Goal: Task Accomplishment & Management: Use online tool/utility

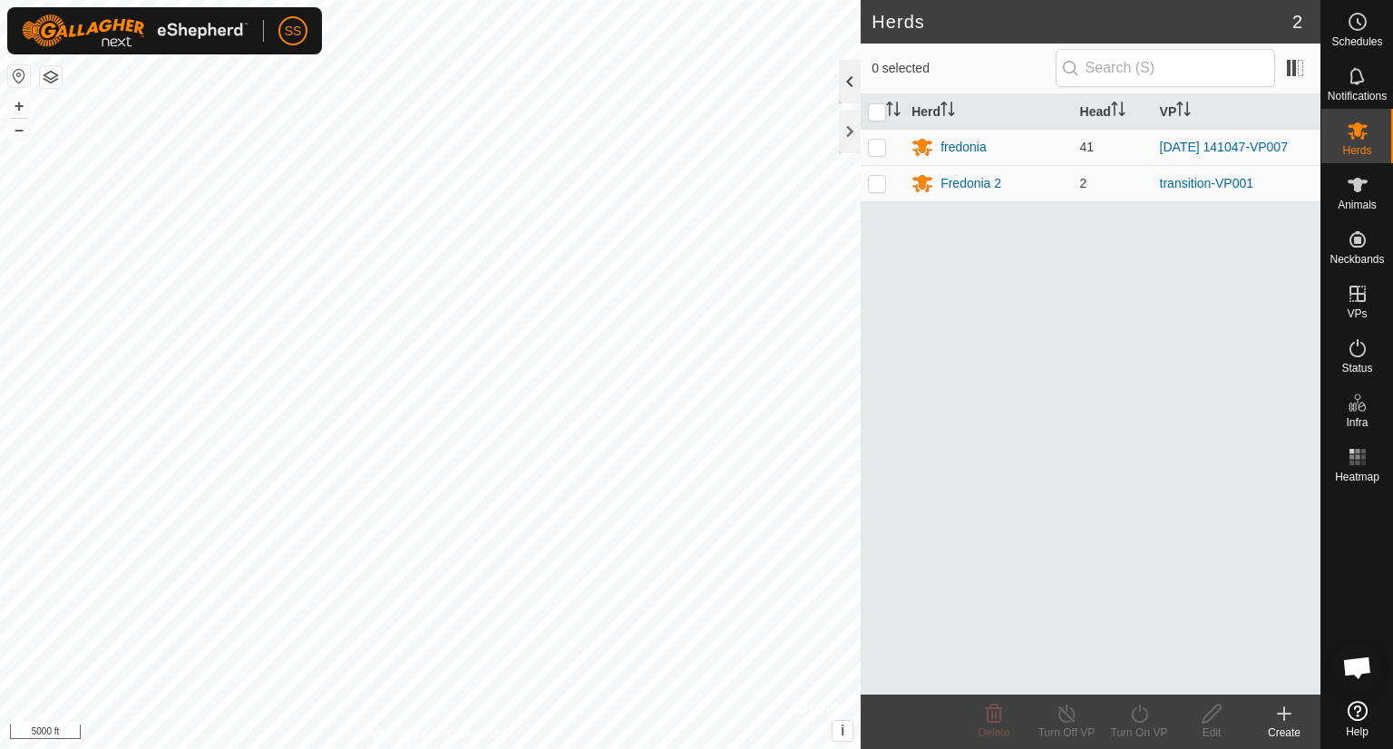
click at [848, 82] on div at bounding box center [850, 82] width 22 height 44
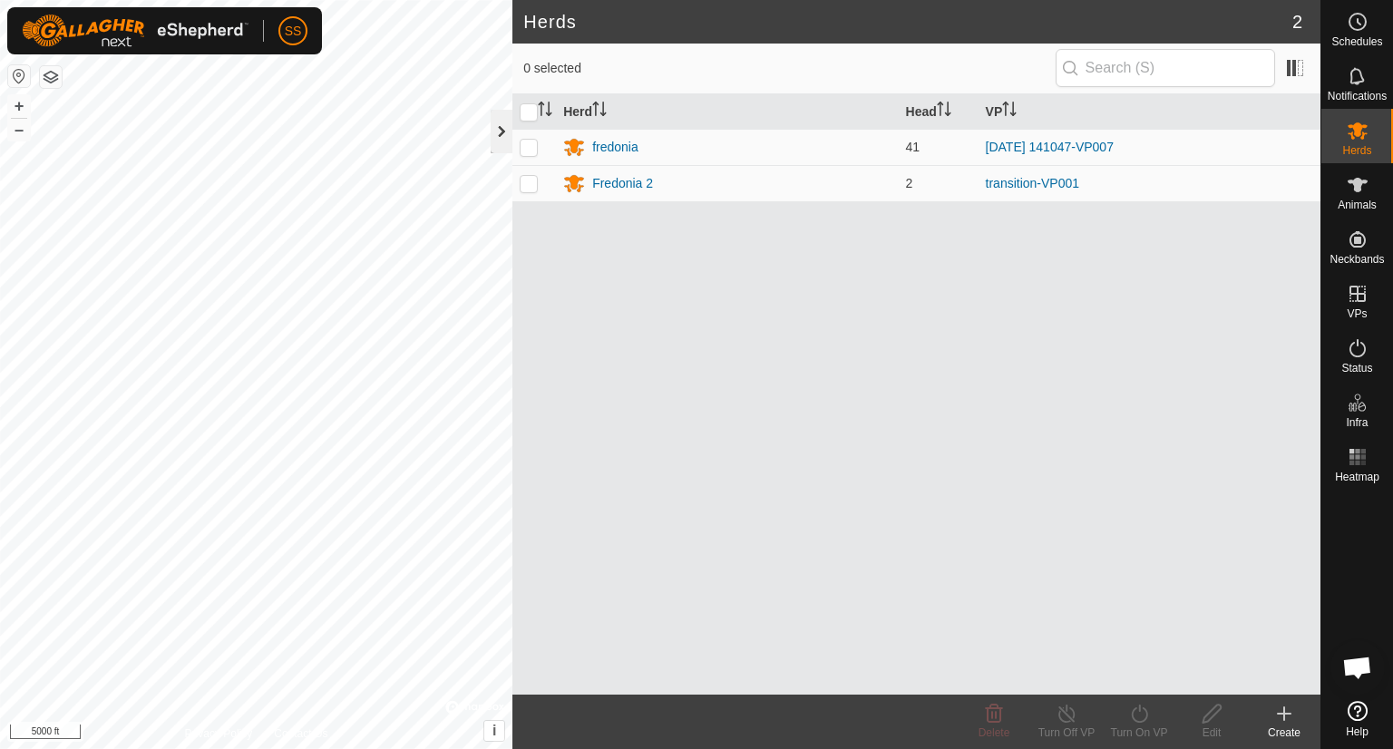
click at [506, 135] on div at bounding box center [502, 132] width 22 height 44
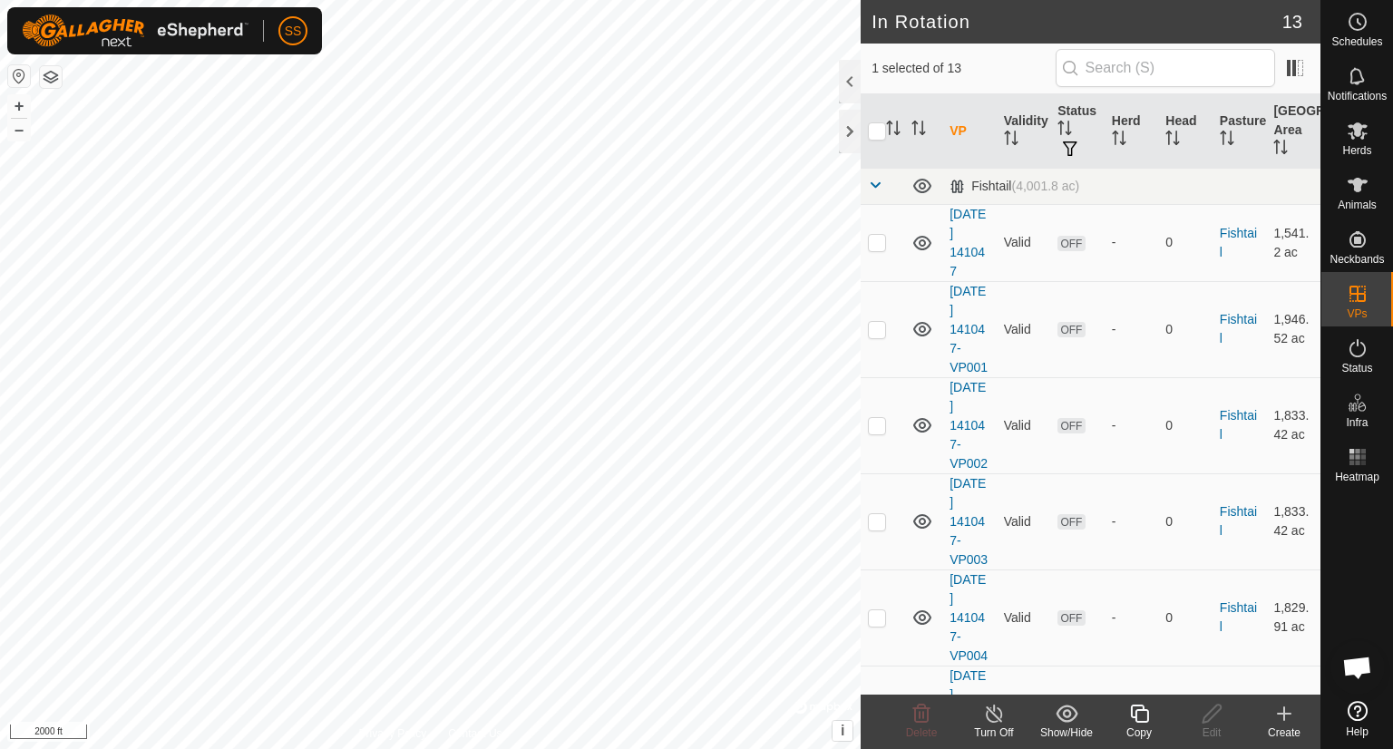
click at [1139, 716] on icon at bounding box center [1139, 714] width 23 height 22
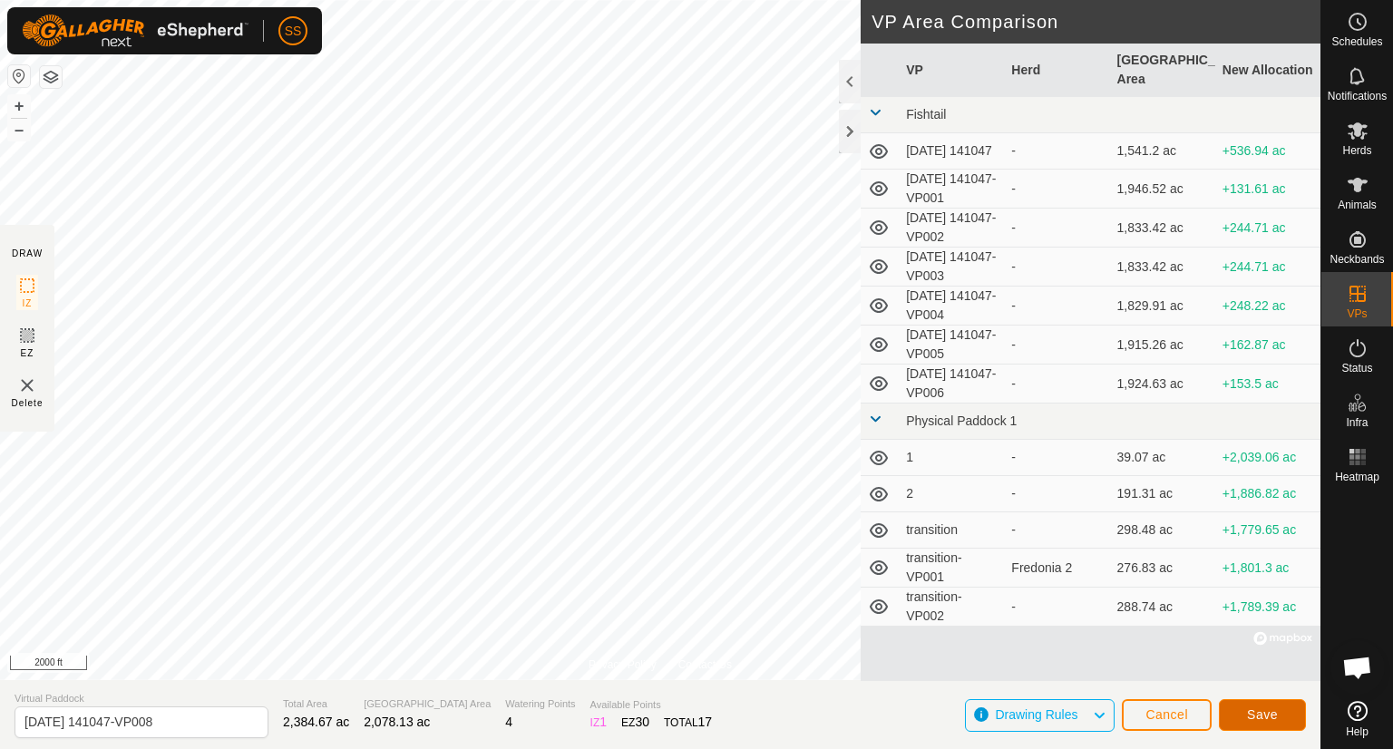
click at [1262, 709] on span "Save" at bounding box center [1262, 715] width 31 height 15
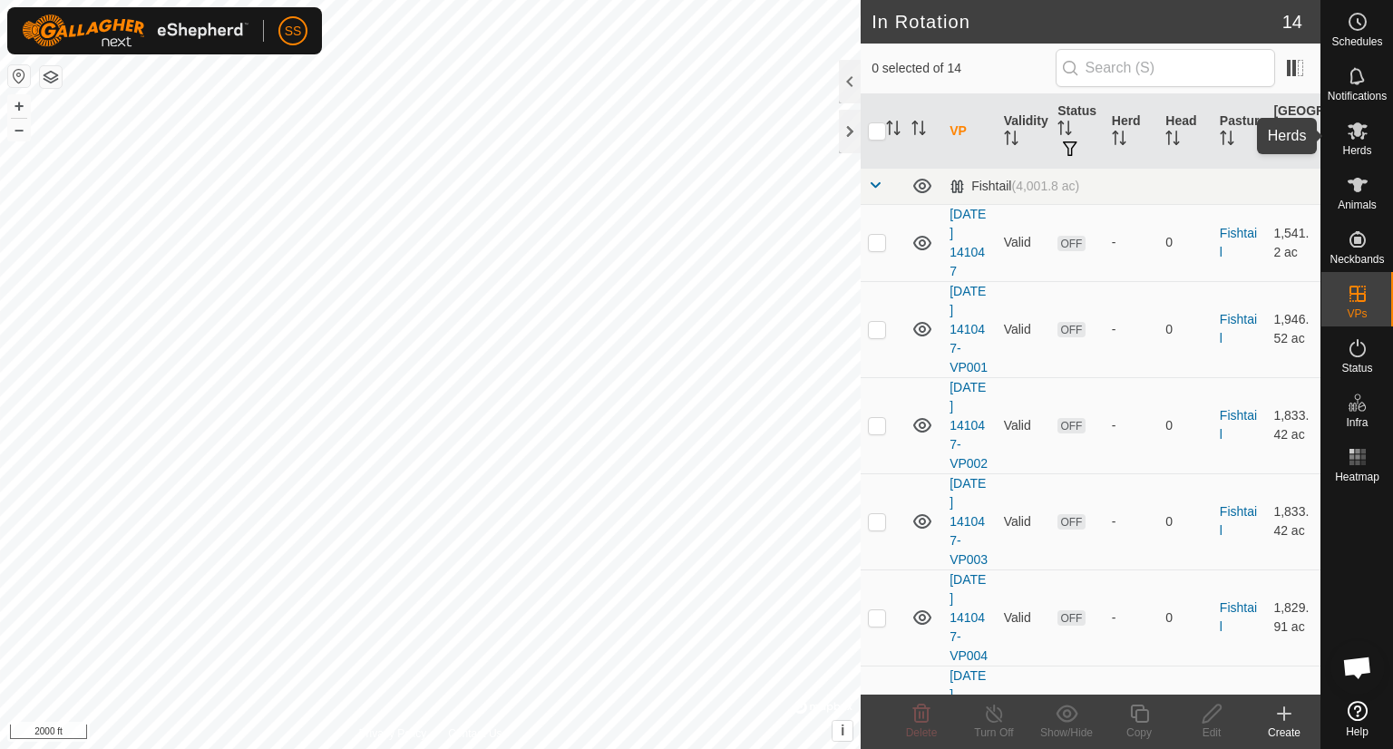
click at [1357, 150] on span "Herds" at bounding box center [1356, 150] width 29 height 11
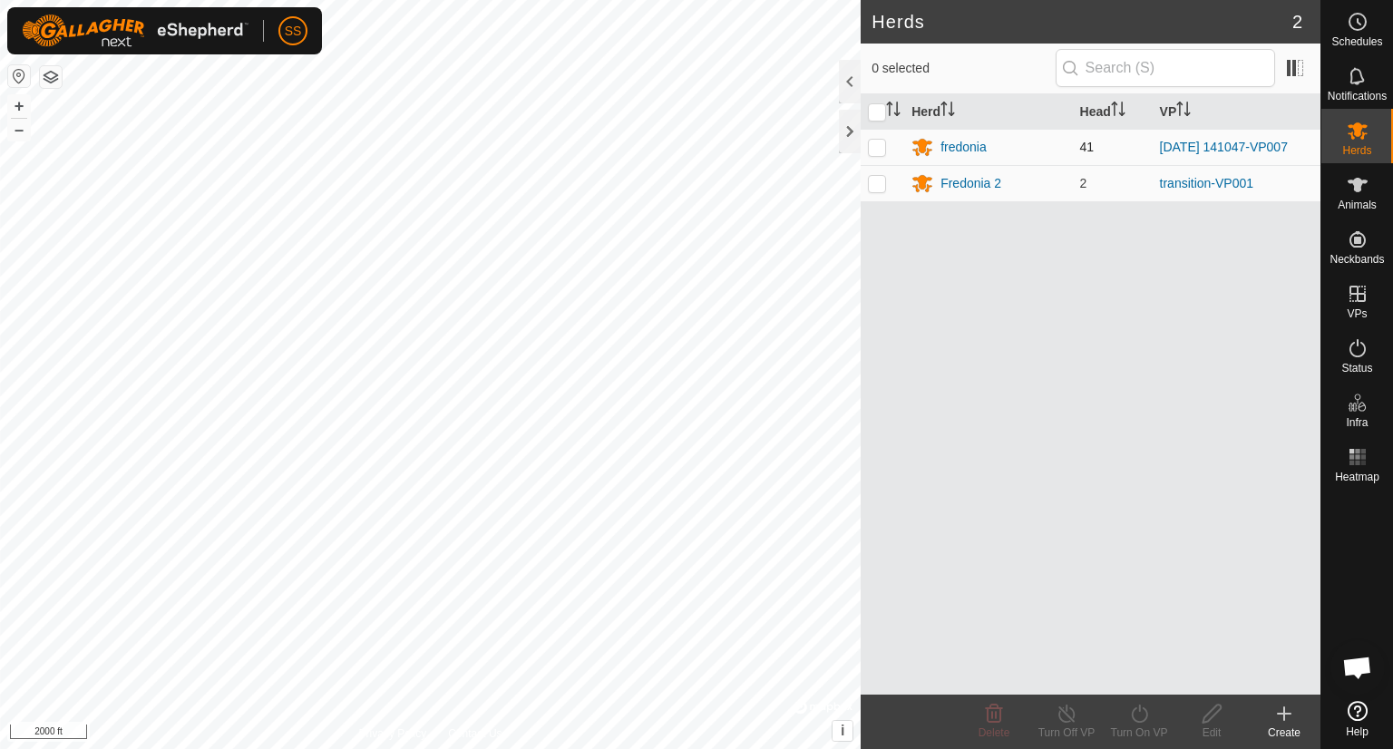
click at [882, 145] on p-checkbox at bounding box center [877, 147] width 18 height 15
checkbox input "true"
click at [1139, 717] on icon at bounding box center [1139, 714] width 23 height 22
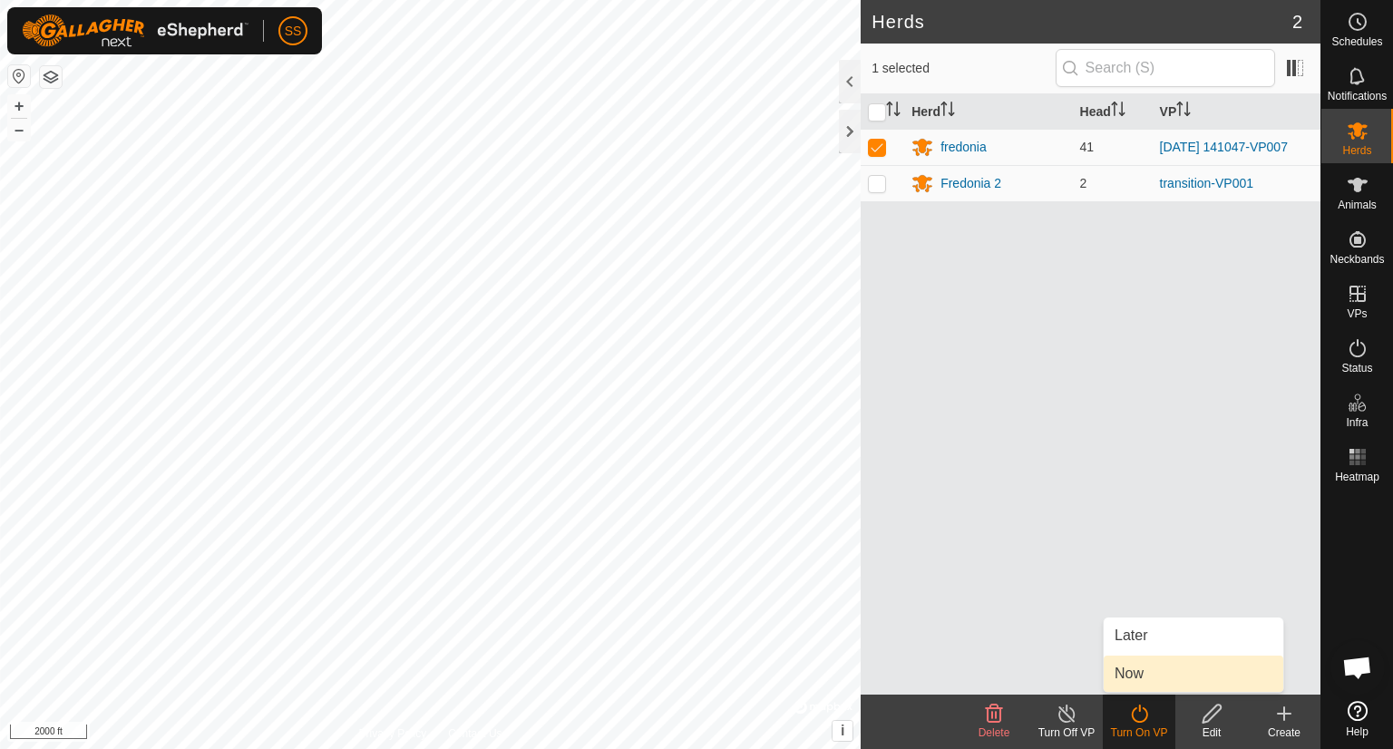
click at [1132, 666] on link "Now" at bounding box center [1194, 674] width 180 height 36
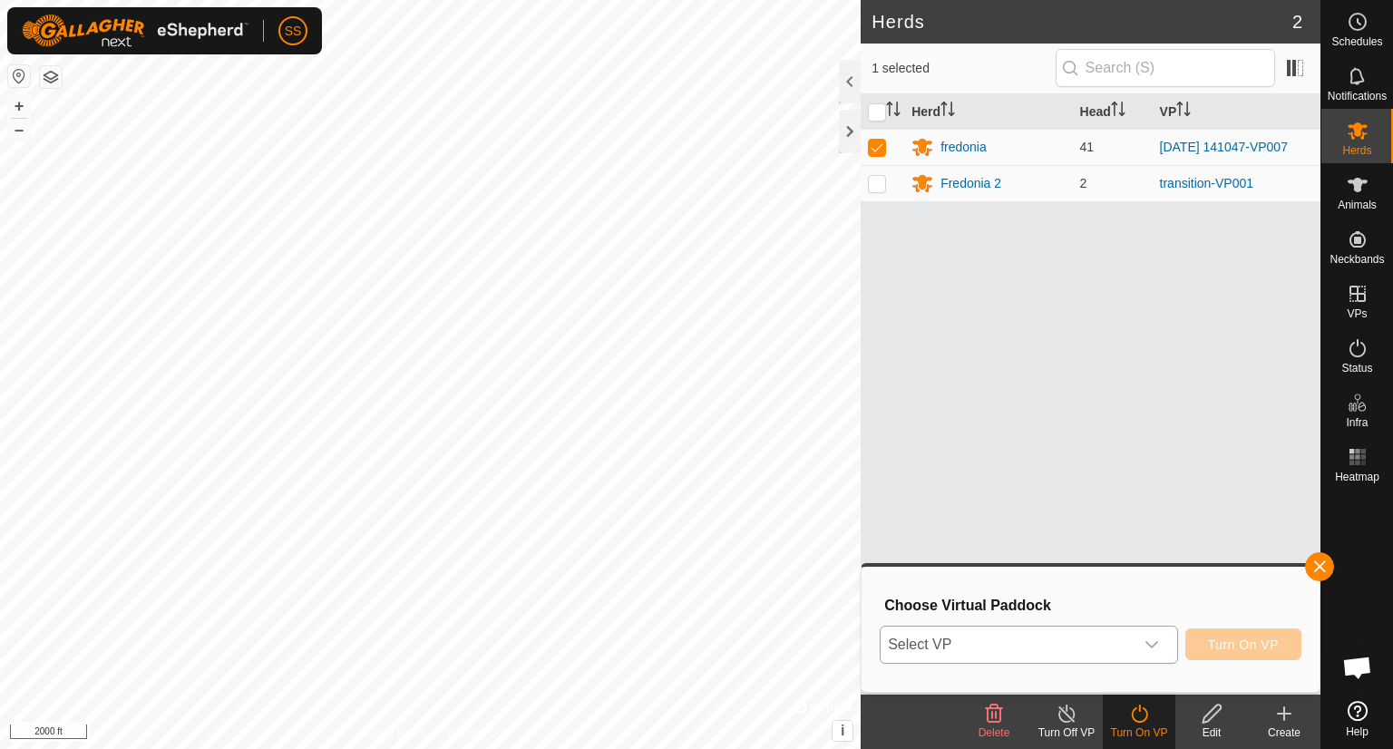
click at [1147, 641] on icon "dropdown trigger" at bounding box center [1152, 644] width 13 height 7
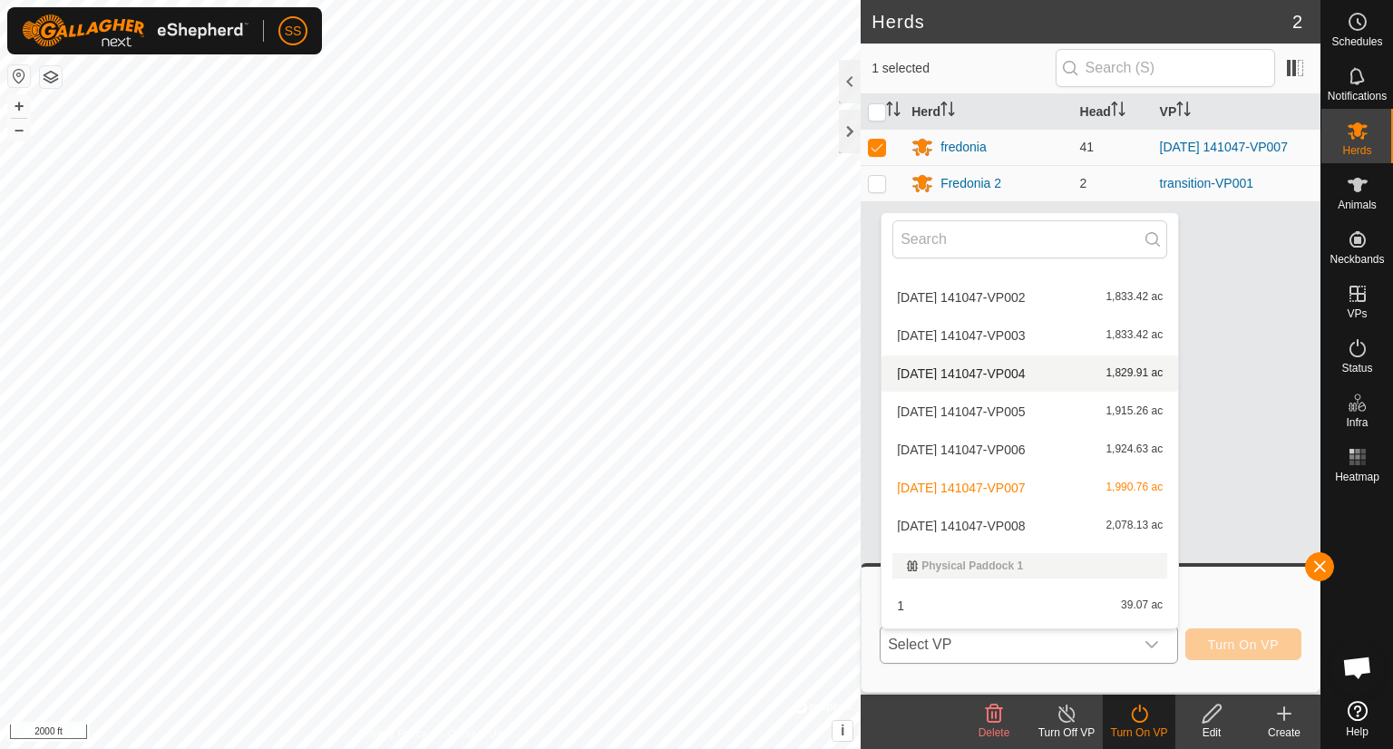
scroll to position [105, 0]
click at [1098, 515] on li "[DATE] 141047-VP008 2,078.13 ac" at bounding box center [1030, 525] width 297 height 36
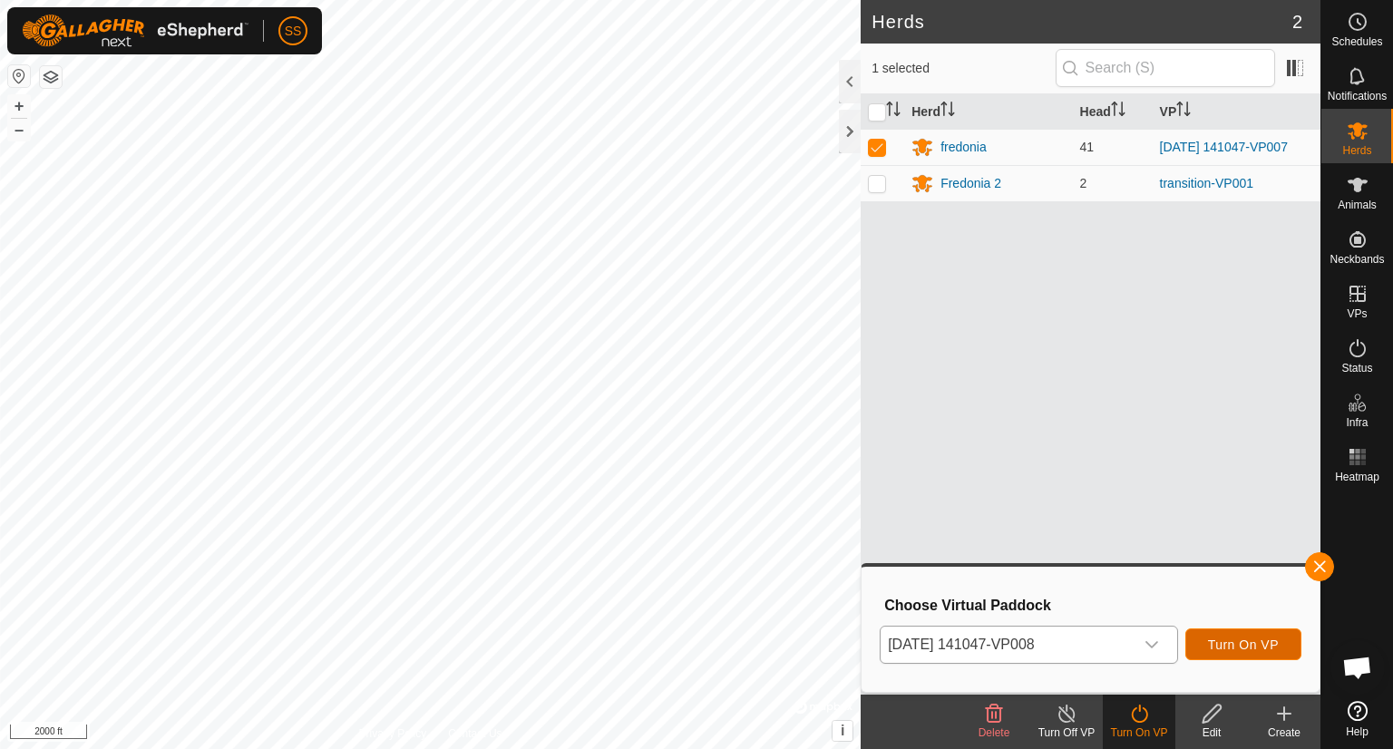
click at [1222, 639] on span "Turn On VP" at bounding box center [1243, 645] width 71 height 15
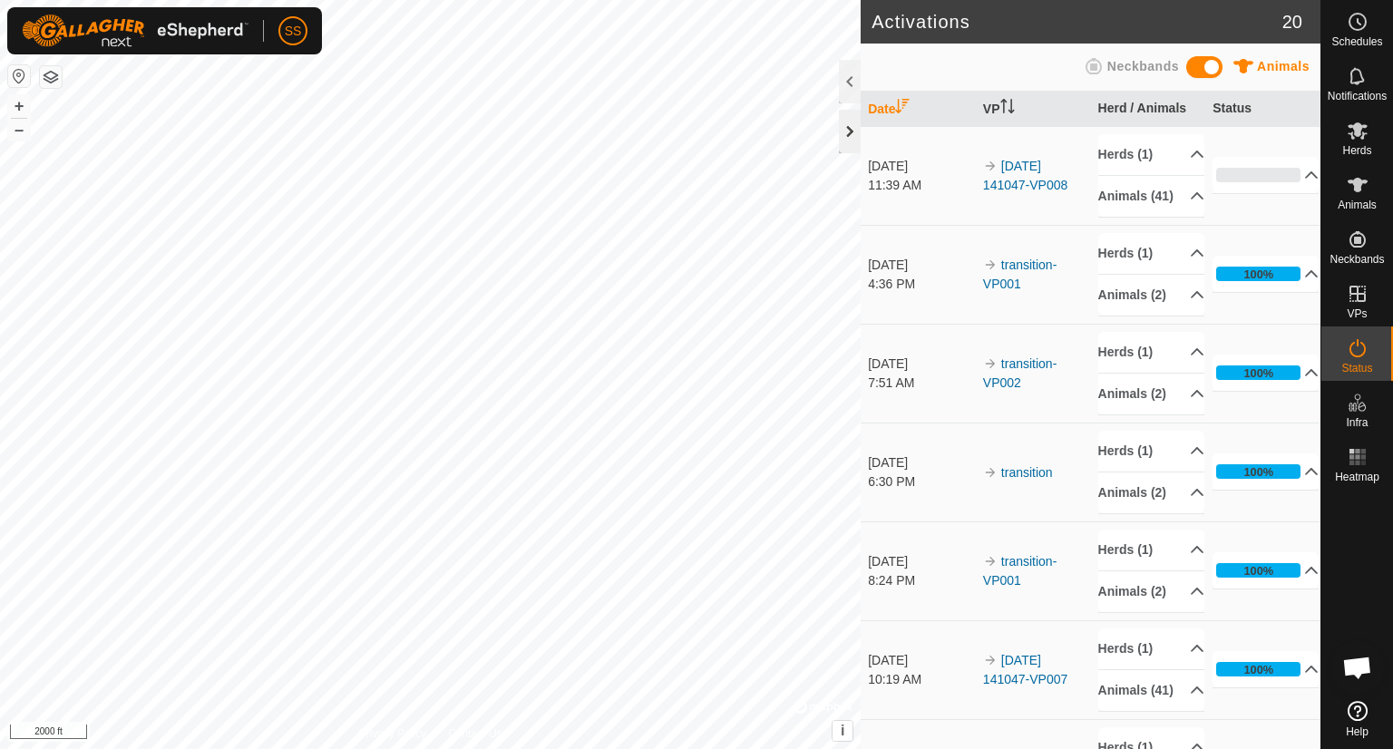
click at [842, 135] on div at bounding box center [850, 132] width 22 height 44
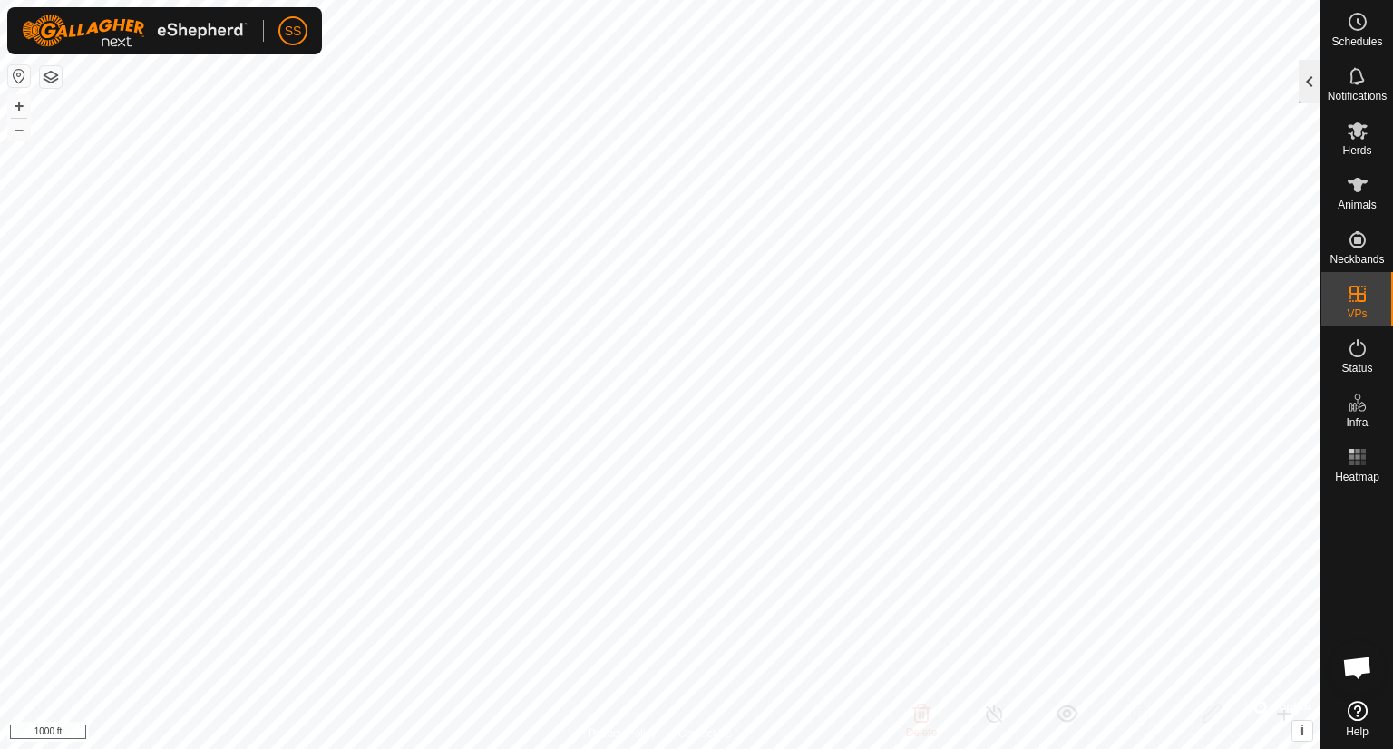
click at [1303, 82] on div at bounding box center [1310, 82] width 22 height 44
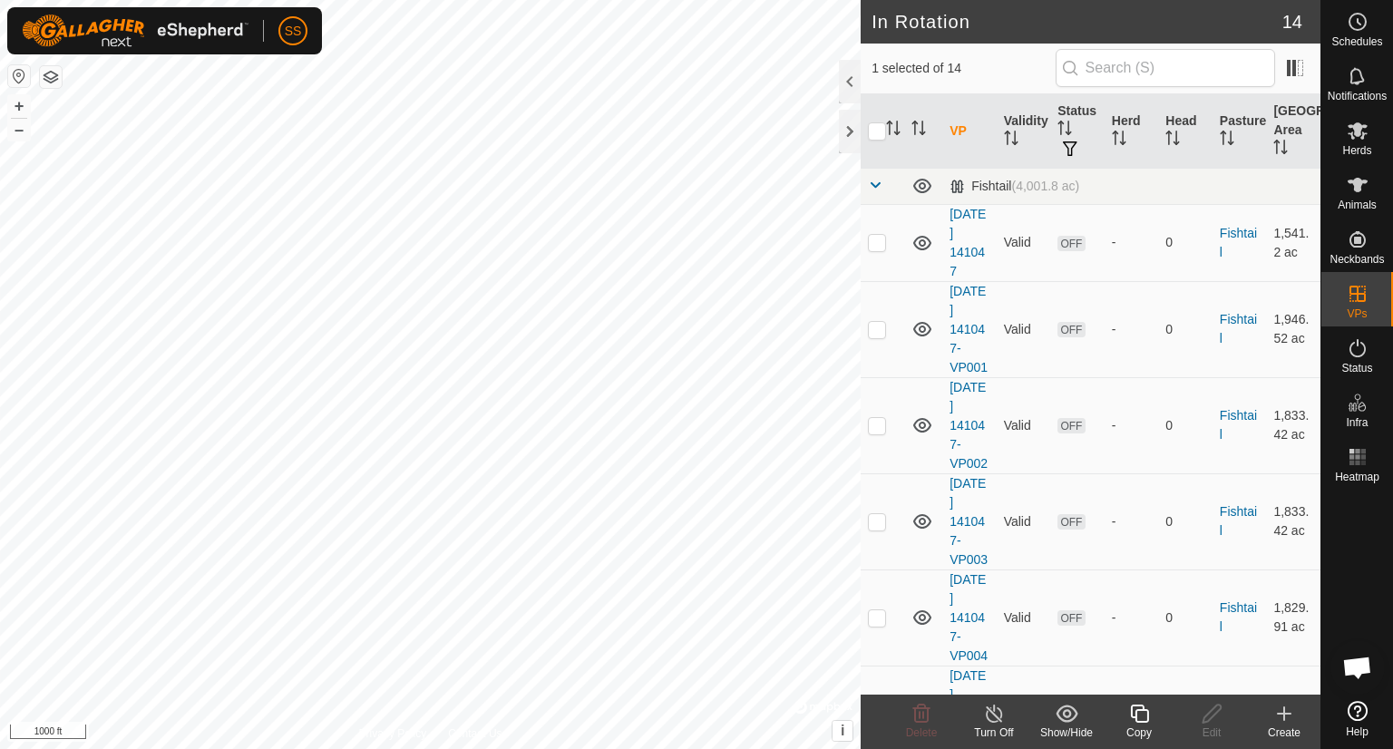
click at [1143, 721] on icon at bounding box center [1139, 714] width 18 height 18
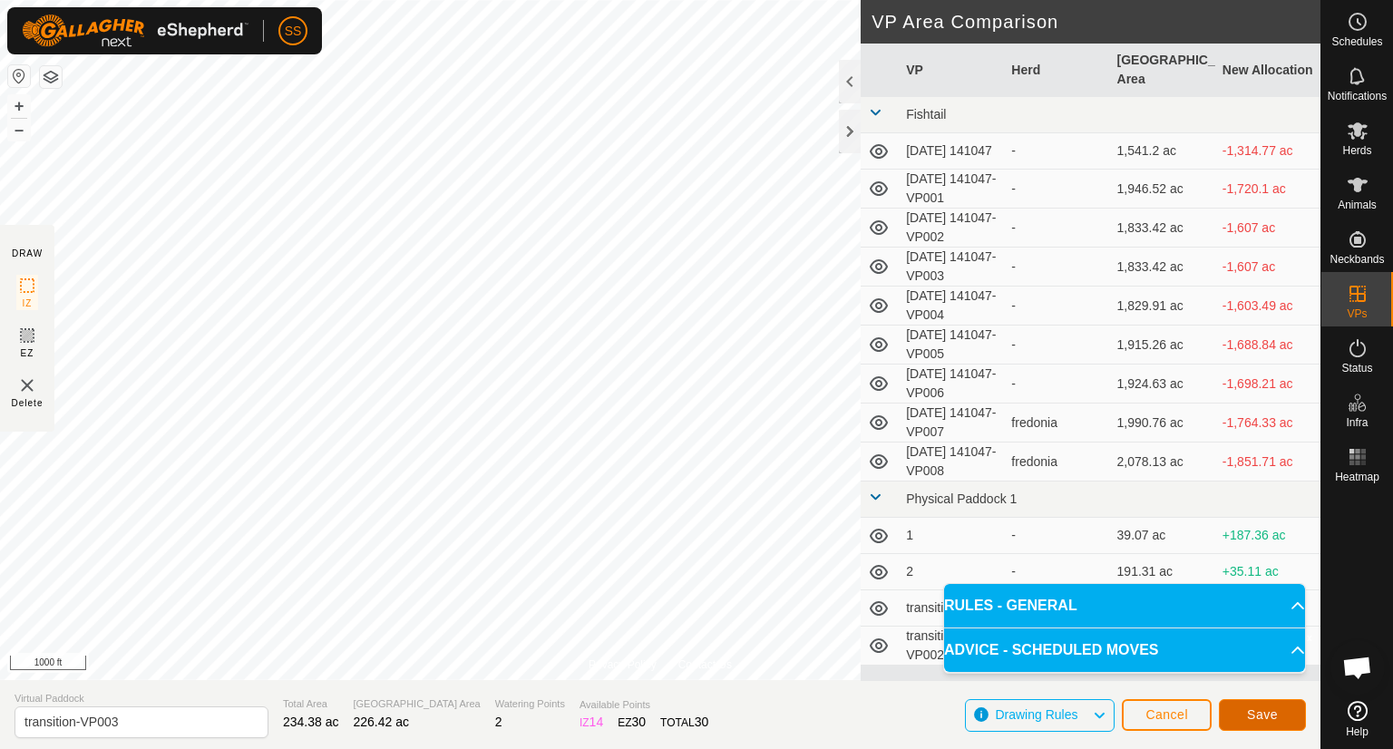
click at [1269, 722] on button "Save" at bounding box center [1262, 715] width 87 height 32
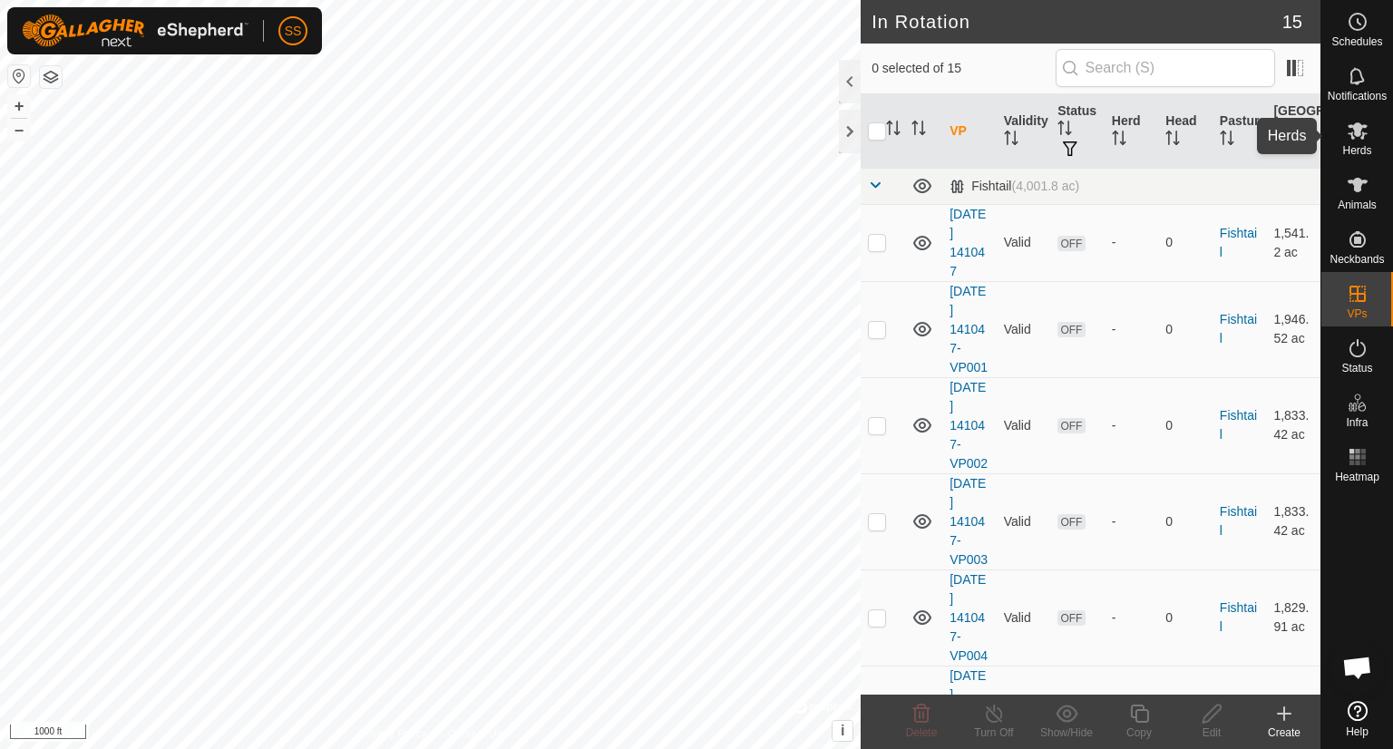
click at [1357, 130] on icon at bounding box center [1358, 130] width 20 height 17
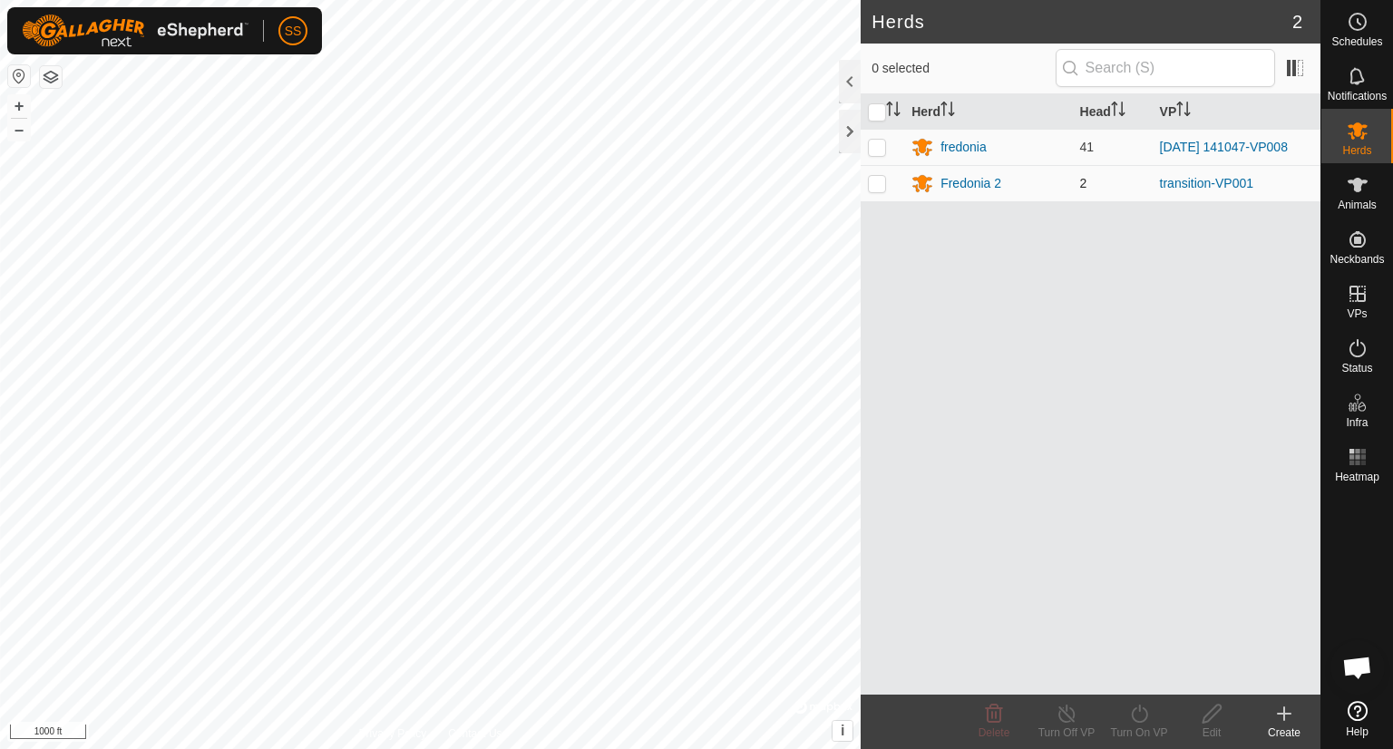
click at [878, 184] on p-checkbox at bounding box center [877, 183] width 18 height 15
checkbox input "true"
click at [1132, 708] on icon at bounding box center [1139, 714] width 23 height 22
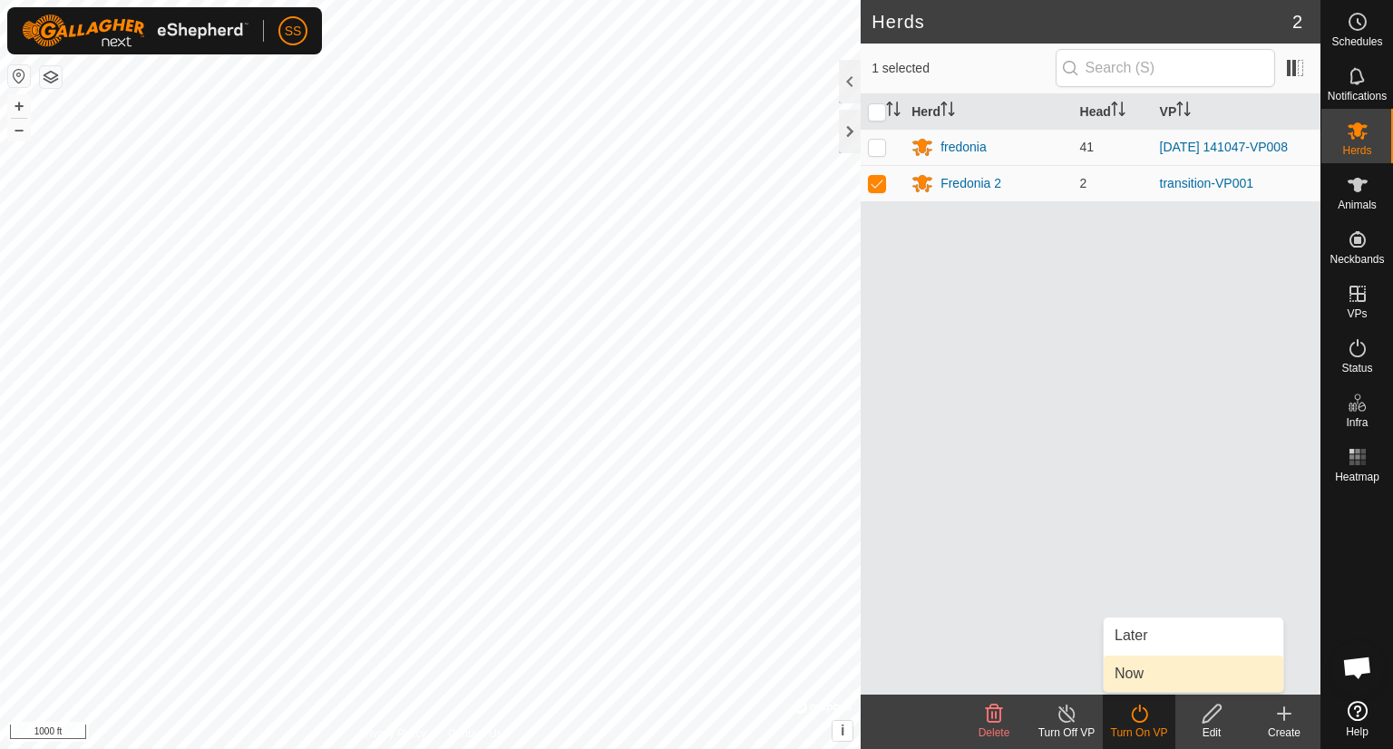
click at [1145, 677] on link "Now" at bounding box center [1194, 674] width 180 height 36
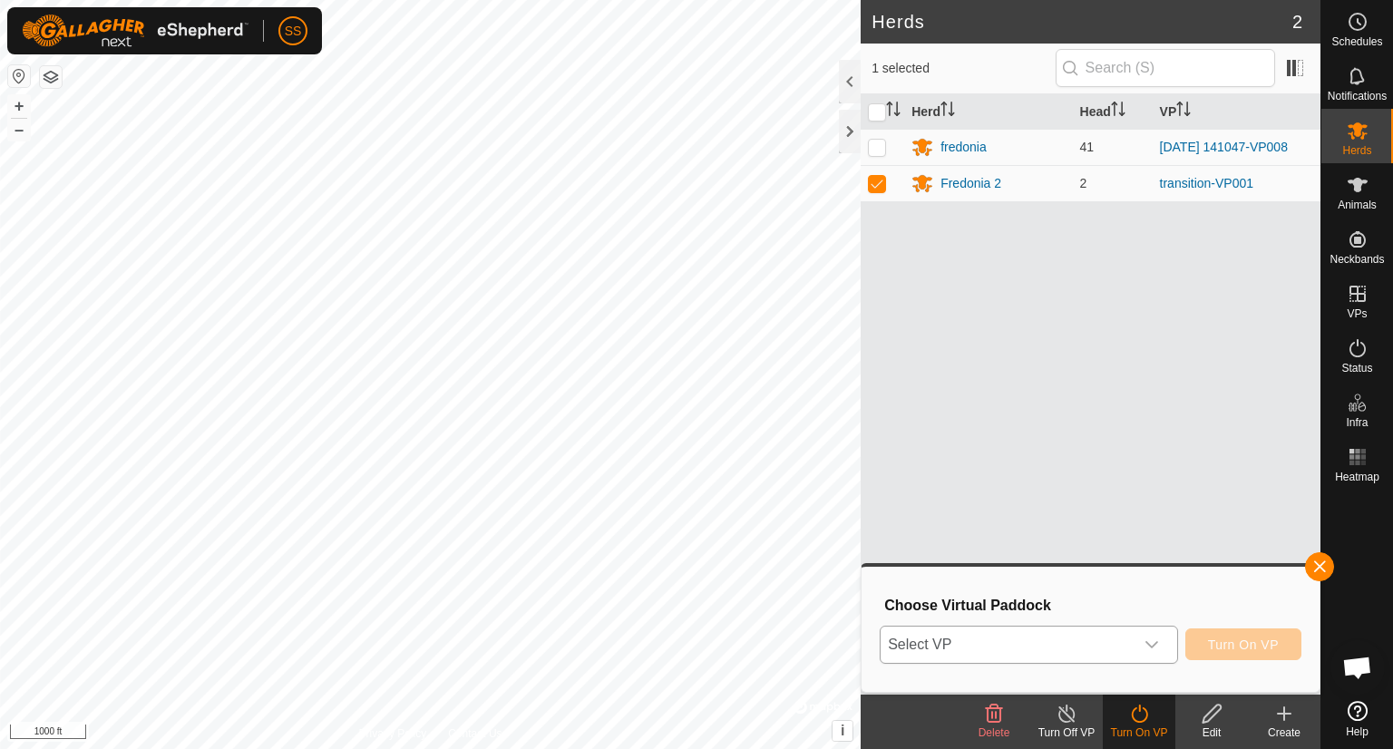
click at [1154, 649] on icon "dropdown trigger" at bounding box center [1152, 645] width 15 height 15
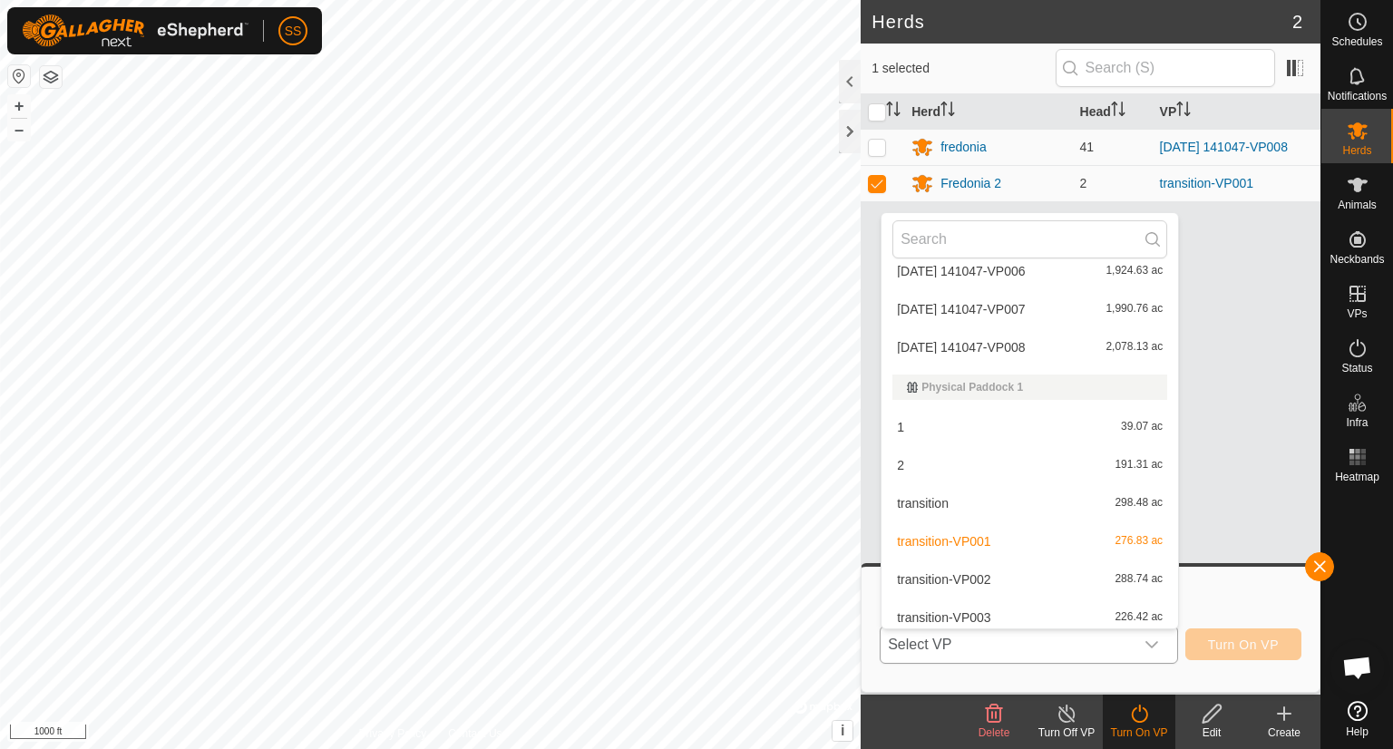
scroll to position [290, 0]
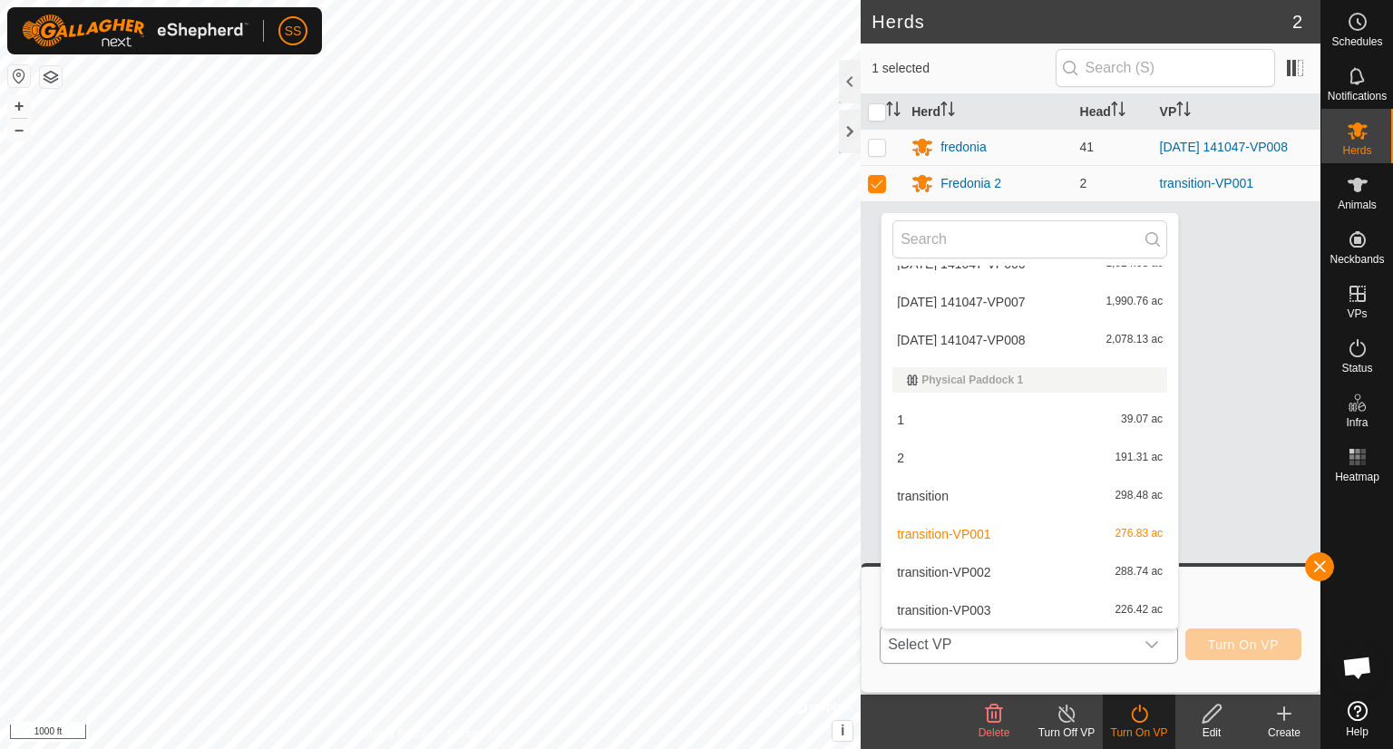
click at [1050, 606] on li "transition-VP003 226.42 ac" at bounding box center [1030, 610] width 297 height 36
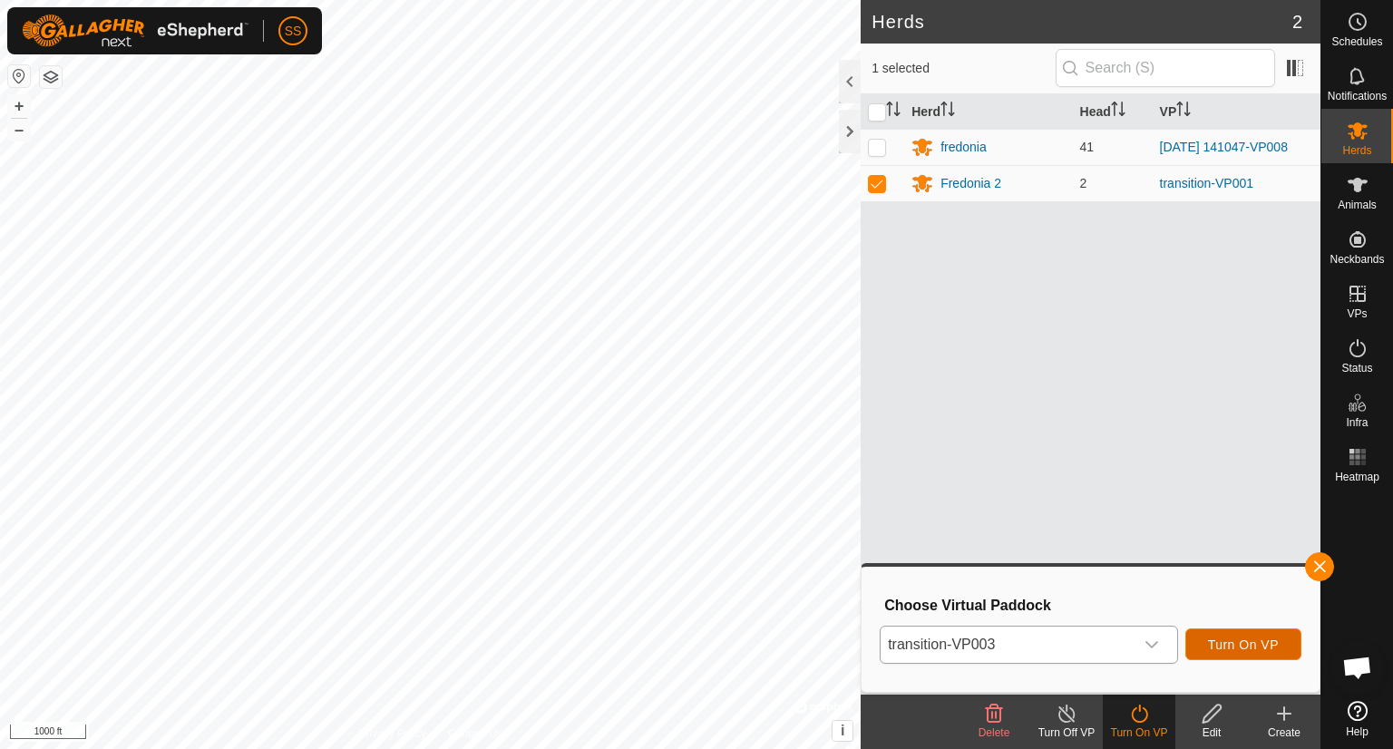
click at [1241, 643] on span "Turn On VP" at bounding box center [1243, 645] width 71 height 15
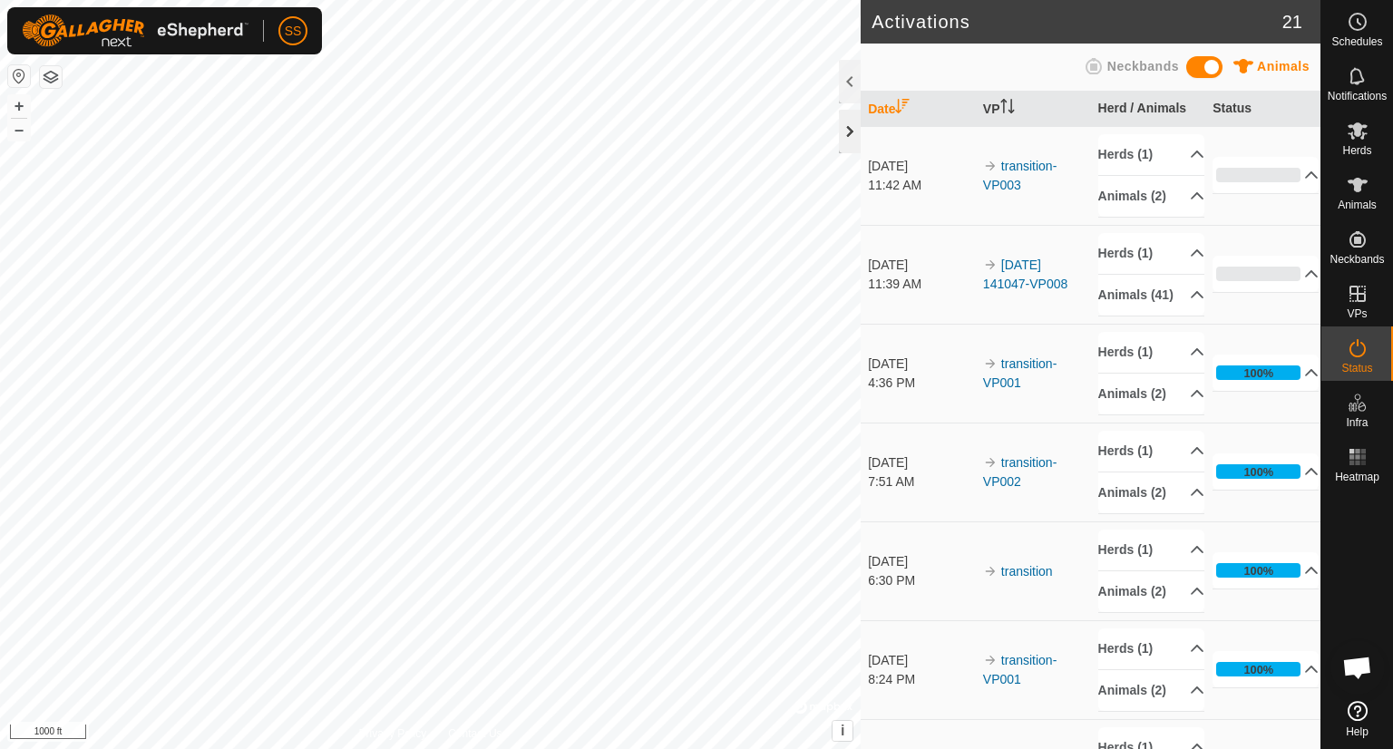
click at [849, 125] on div at bounding box center [850, 132] width 22 height 44
